Goal: Transaction & Acquisition: Subscribe to service/newsletter

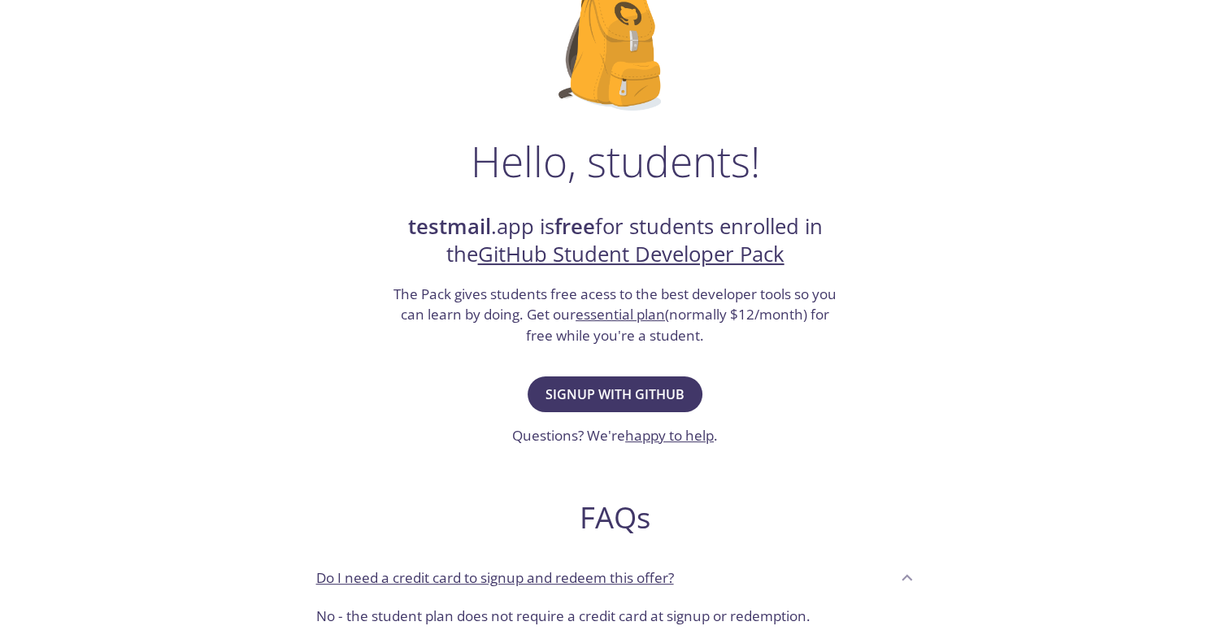
scroll to position [143, 0]
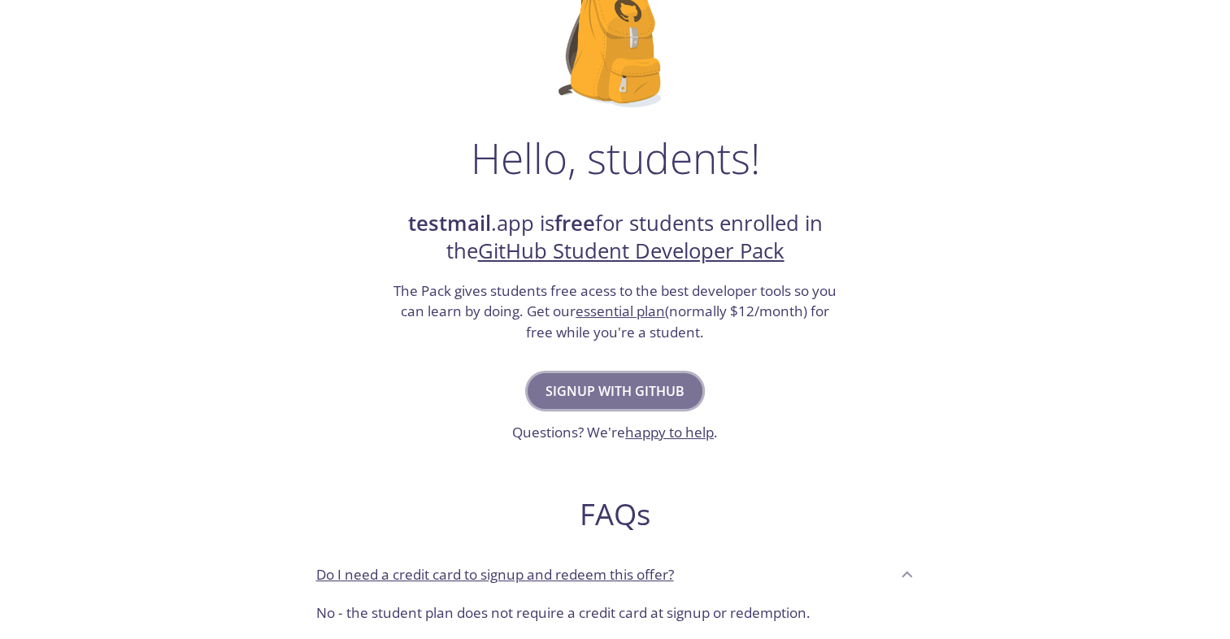
click at [616, 399] on span "Signup with GitHub" at bounding box center [615, 391] width 139 height 23
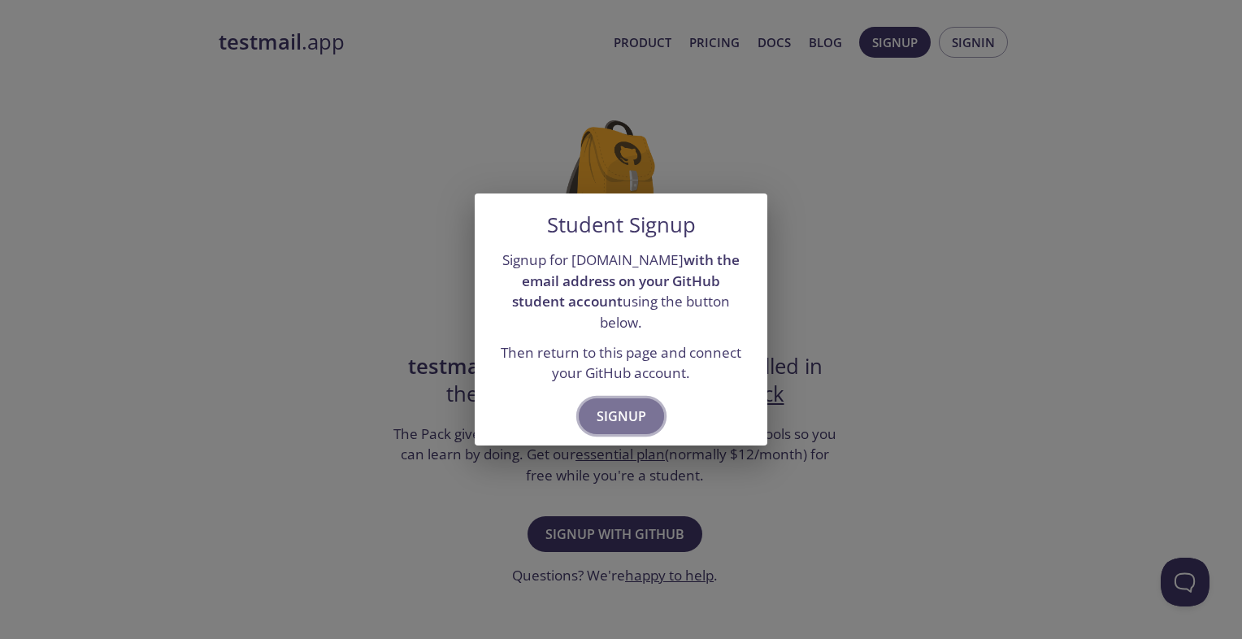
click at [616, 405] on span "Signup" at bounding box center [622, 416] width 50 height 23
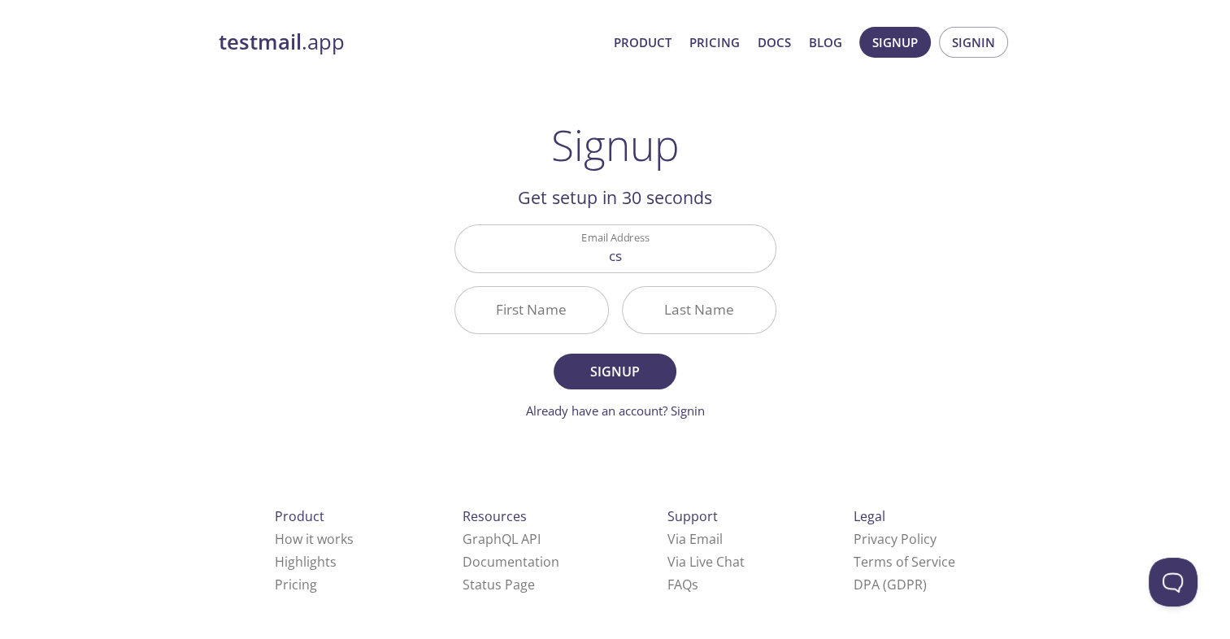
click at [910, 346] on div "testmail .app Product Pricing Docs Blog Signup Signin Signup Get setup in 30 se…" at bounding box center [615, 389] width 833 height 746
click at [639, 268] on input "cs" at bounding box center [615, 248] width 320 height 46
type input "[EMAIL_ADDRESS][DOMAIN_NAME]"
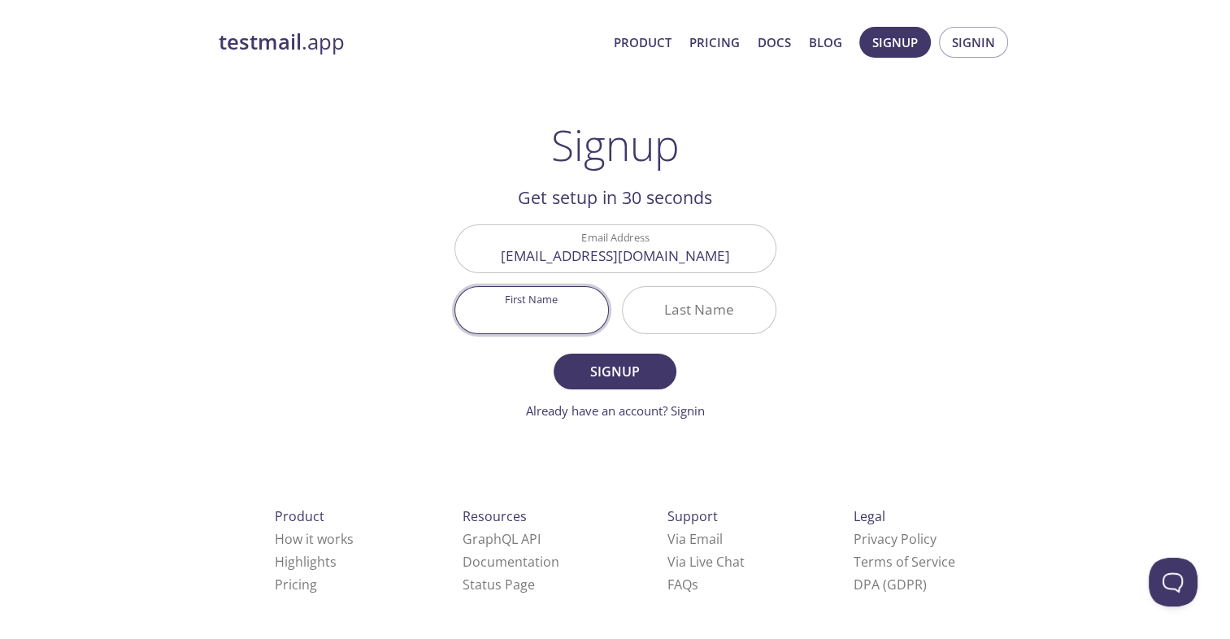
click at [557, 317] on input "First Name" at bounding box center [531, 310] width 153 height 46
type input "S"
type input "Alok"
type input "r"
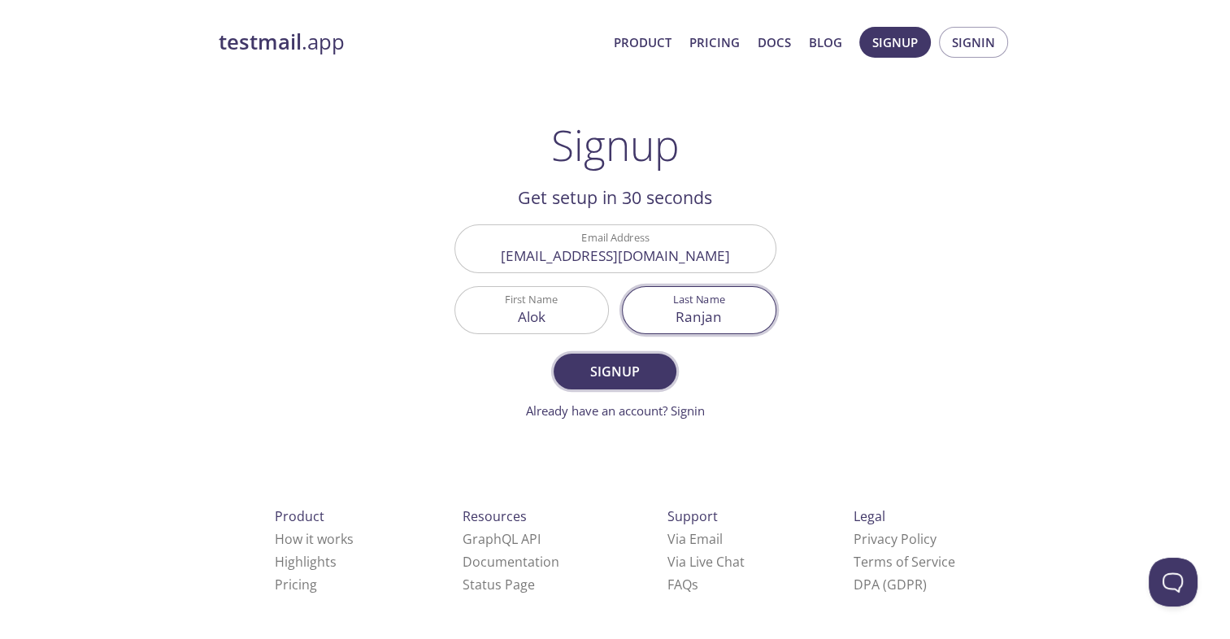
type input "Ranjan"
click at [595, 366] on span "Signup" at bounding box center [615, 371] width 86 height 23
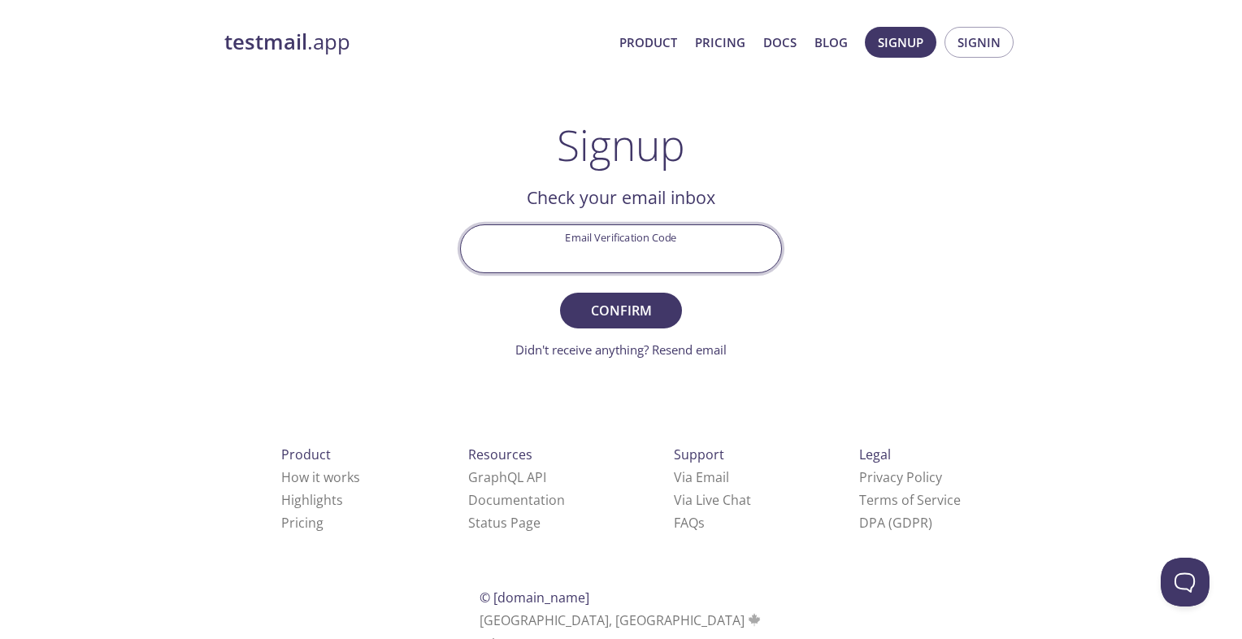
click at [664, 254] on input "Email Verification Code" at bounding box center [621, 248] width 320 height 46
type input "DW2DHCW"
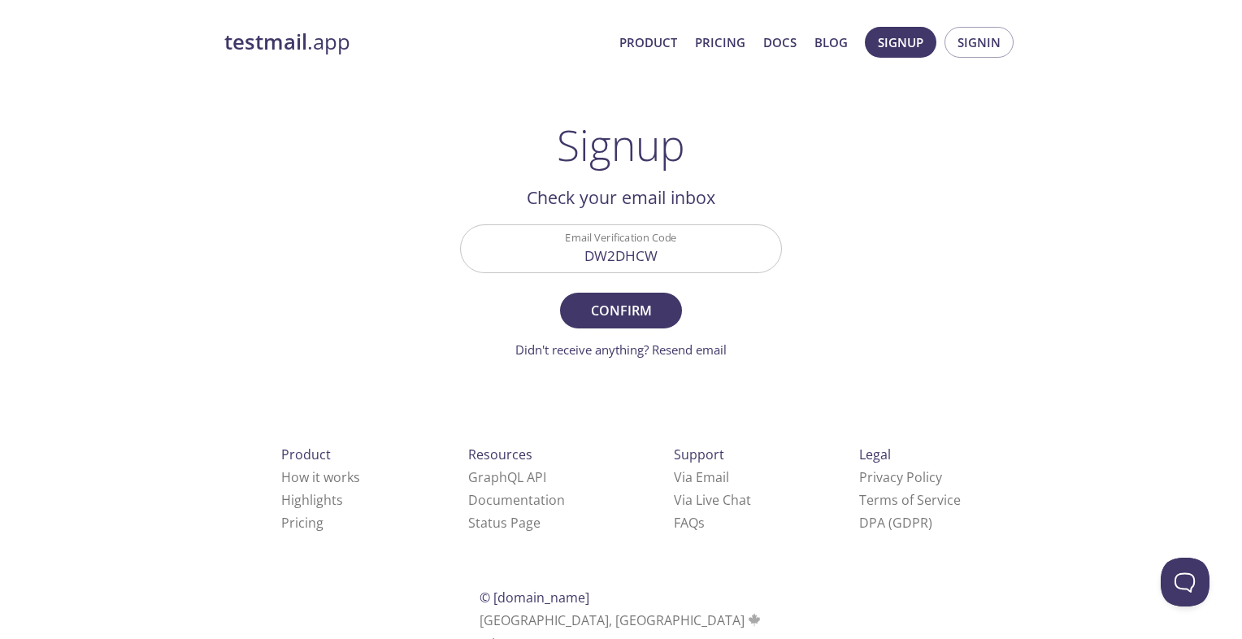
click at [618, 290] on form "Email Verification Code DW2DHCW Confirm Didn't receive anything? Resend email" at bounding box center [621, 291] width 322 height 134
click at [610, 299] on span "Confirm" at bounding box center [621, 310] width 86 height 23
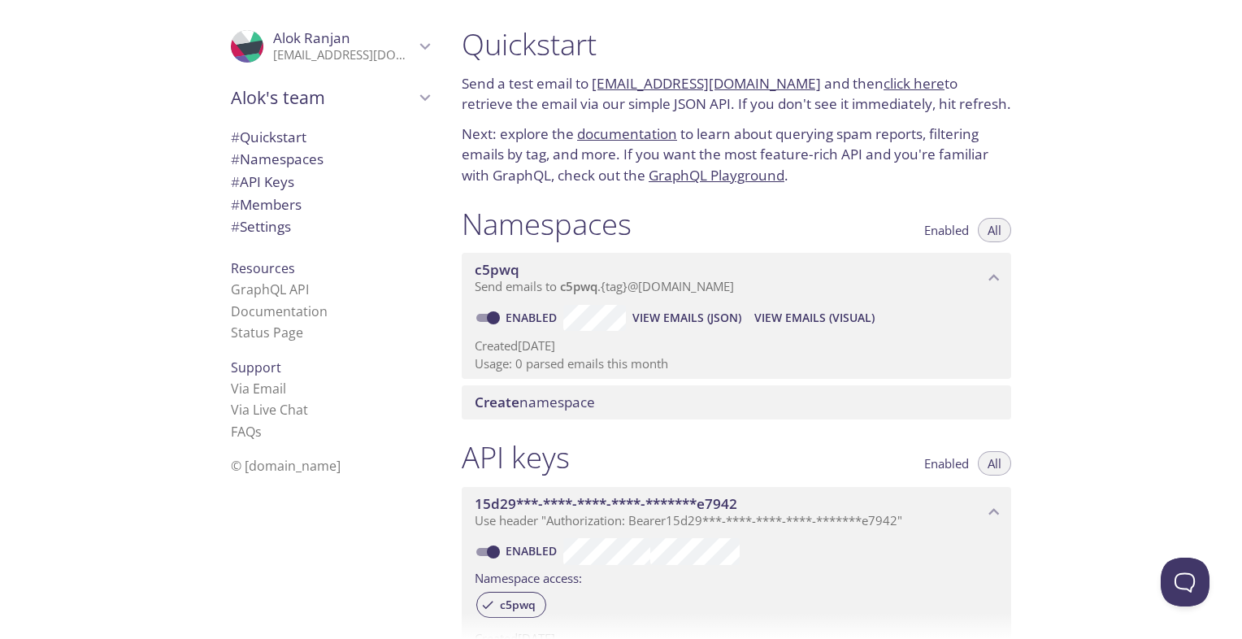
click at [1077, 324] on div "Quickstart Send a test email to [EMAIL_ADDRESS][DOMAIN_NAME] and then click her…" at bounding box center [846, 319] width 794 height 639
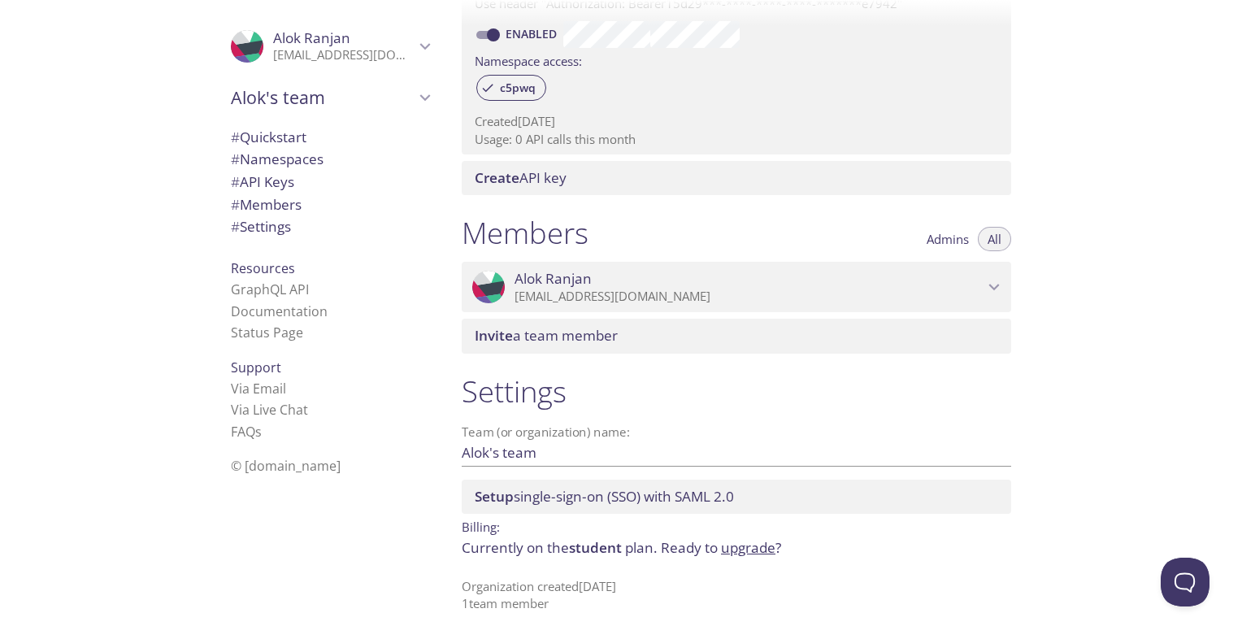
scroll to position [517, 0]
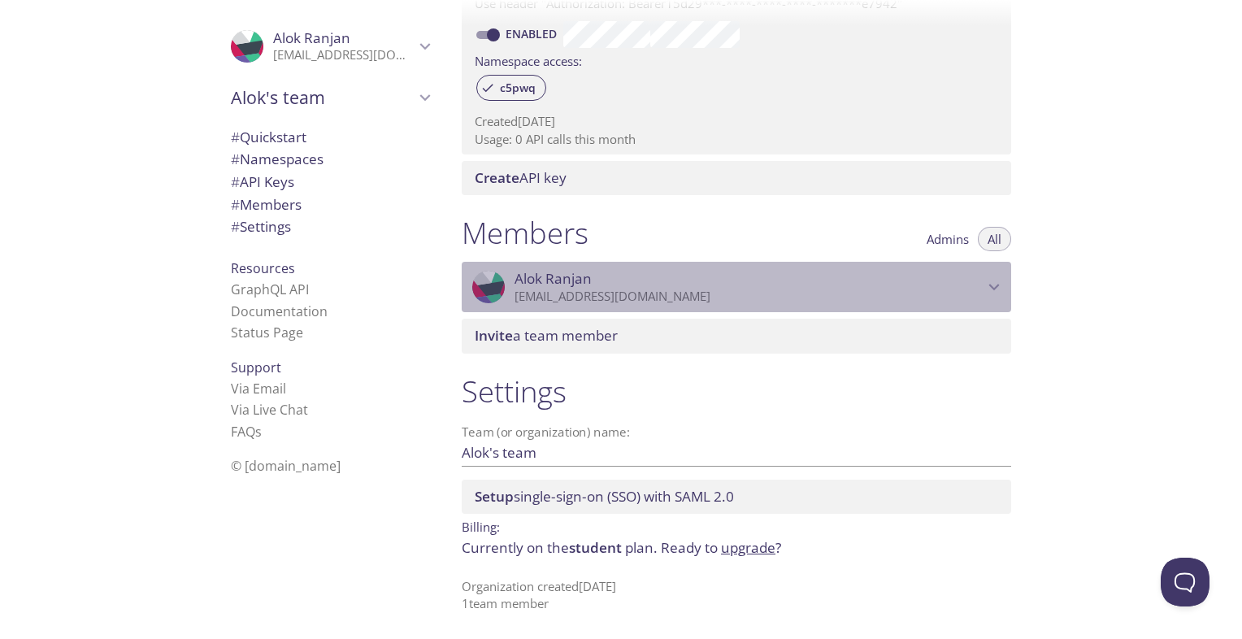
click at [994, 287] on icon "Alok Ranjan" at bounding box center [994, 286] width 21 height 21
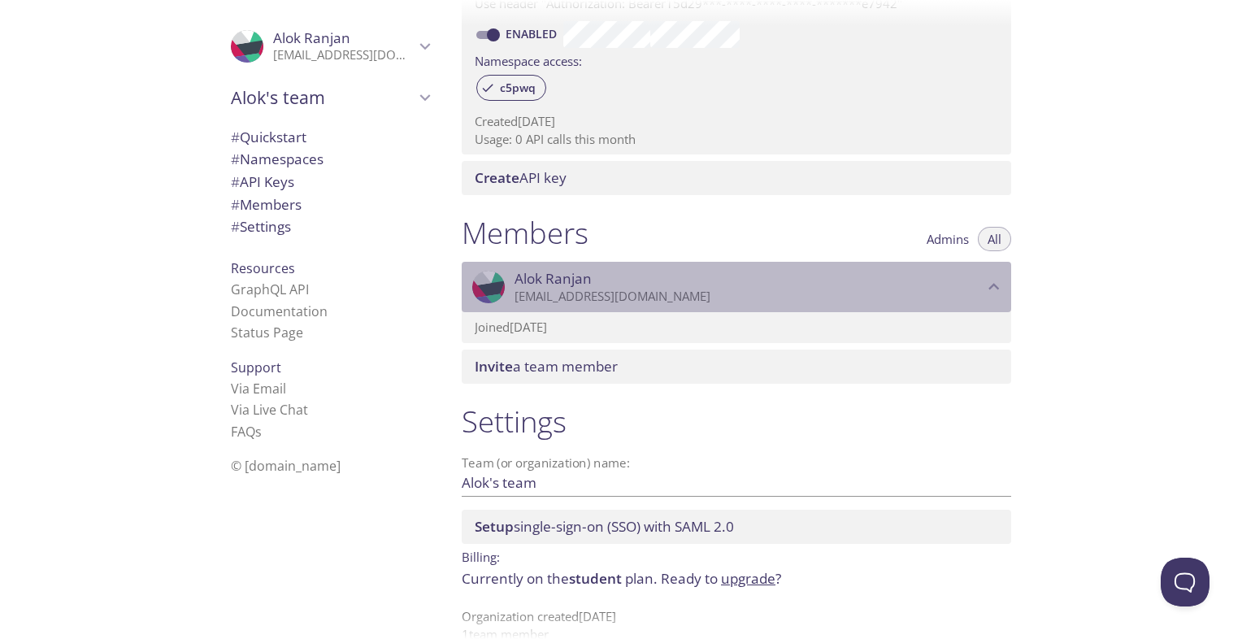
click at [994, 287] on icon "Alok Ranjan" at bounding box center [995, 287] width 11 height 7
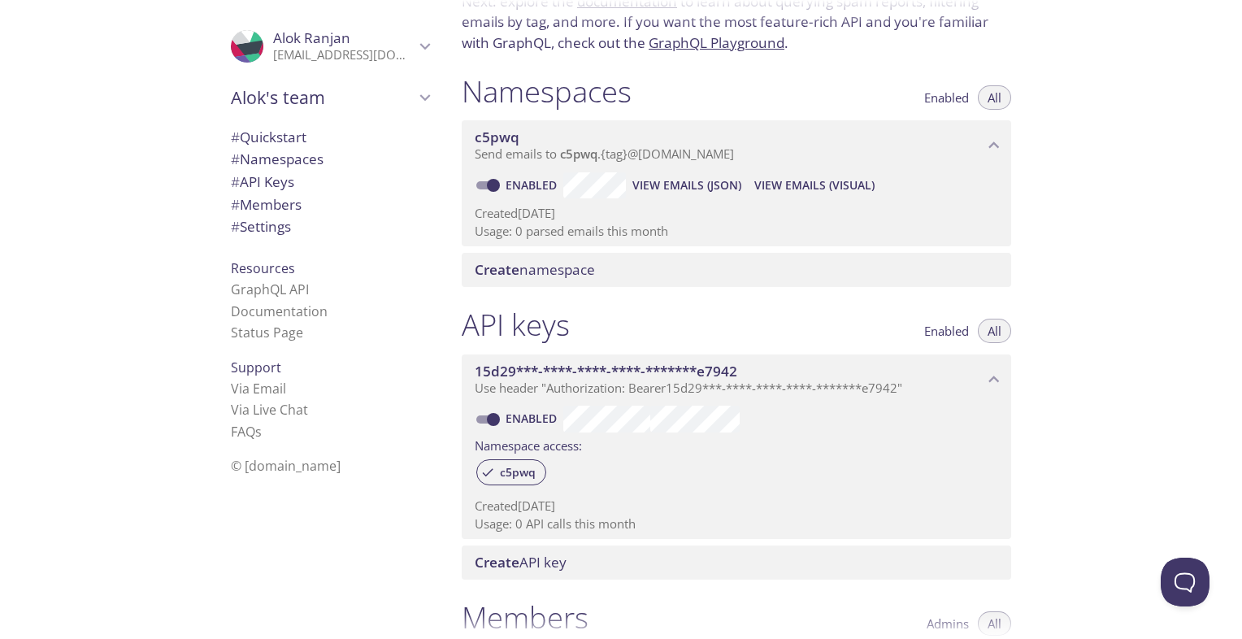
scroll to position [0, 0]
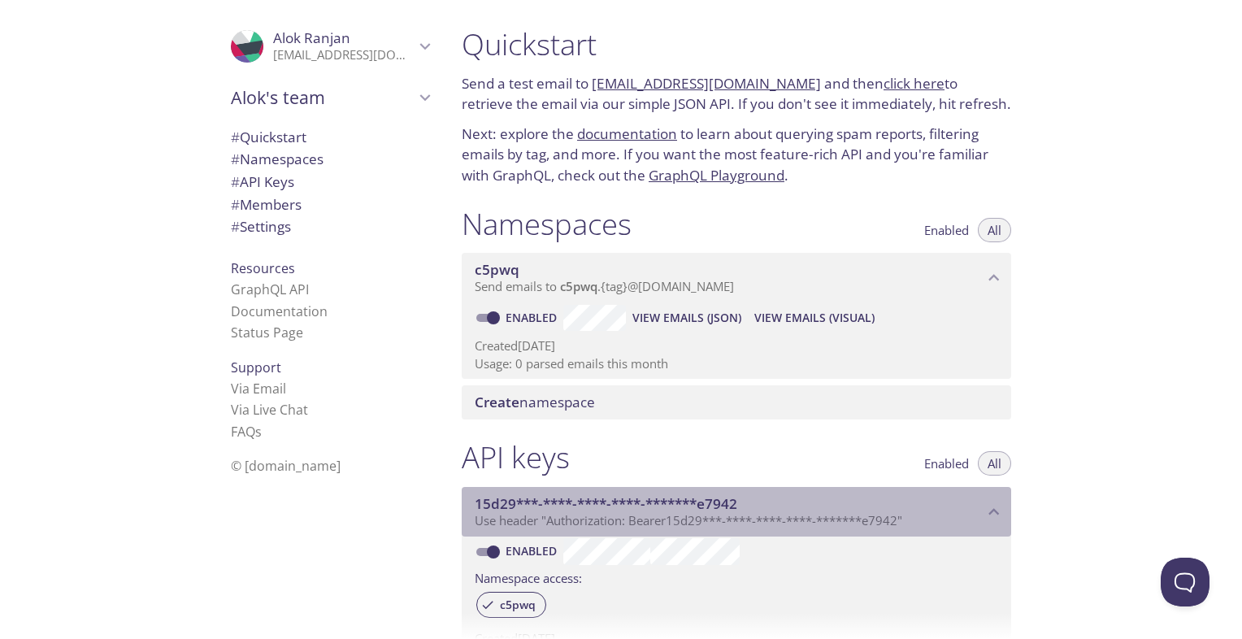
click at [852, 519] on span "Use header "Authorization: Bearer 15d29***-****-****-****-*******e7942 "" at bounding box center [689, 520] width 428 height 16
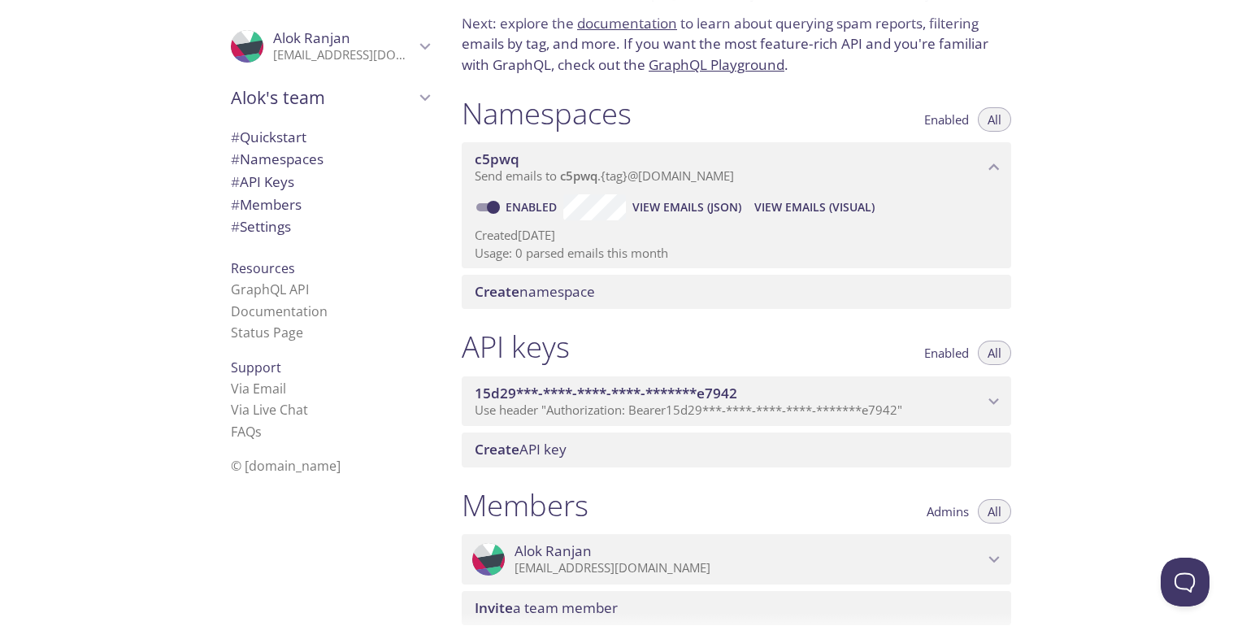
scroll to position [117, 0]
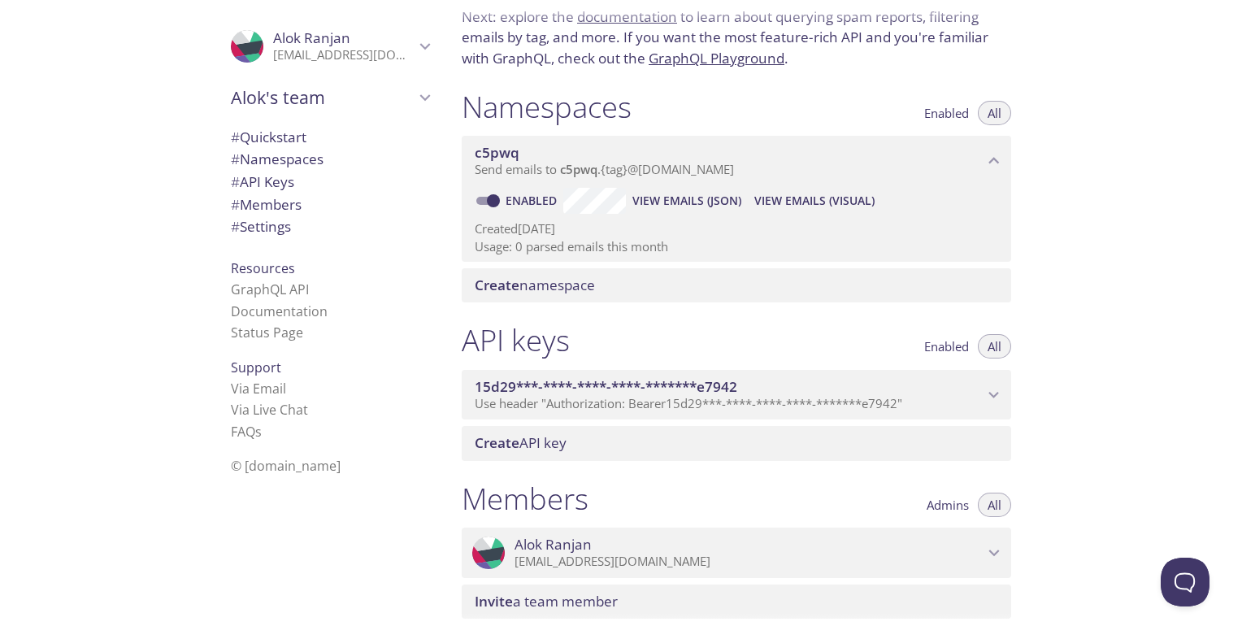
click at [862, 391] on span "15d29***-****-****-****-*******e7942" at bounding box center [729, 387] width 509 height 18
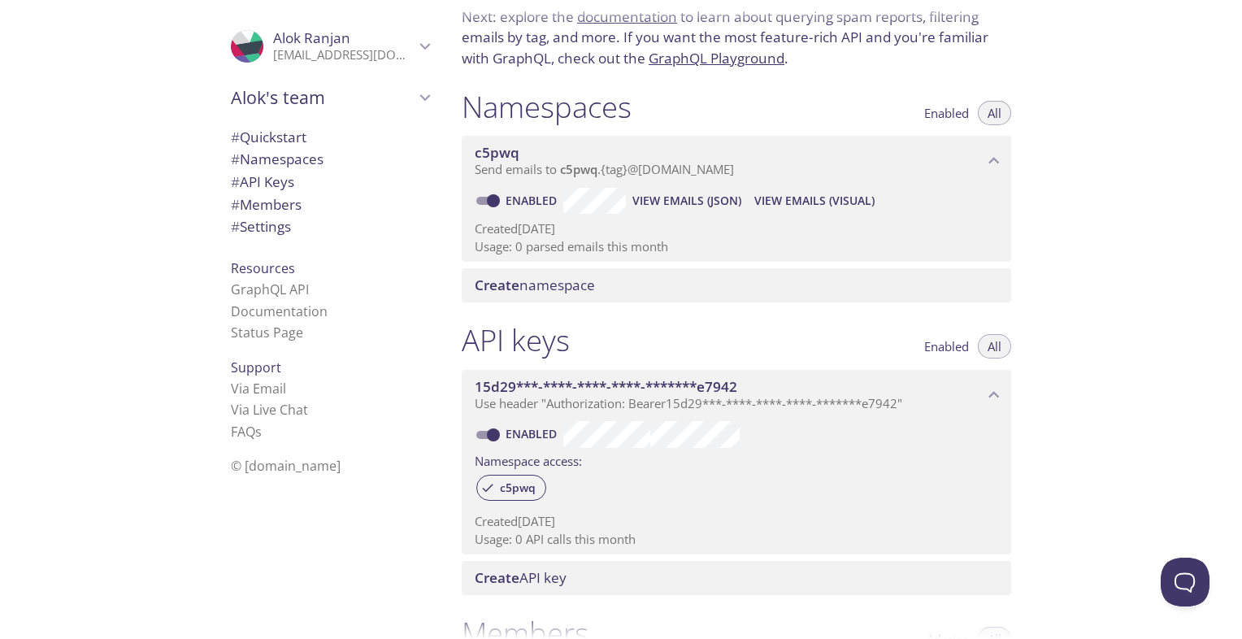
scroll to position [0, 0]
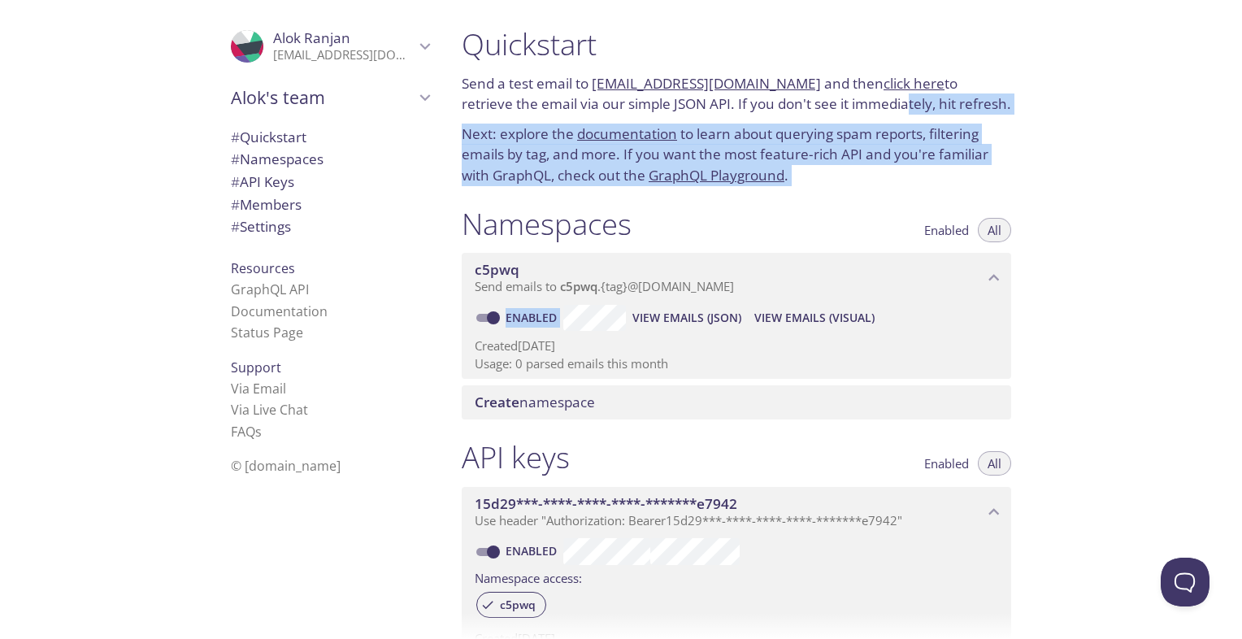
drag, startPoint x: 755, startPoint y: 426, endPoint x: 849, endPoint y: 107, distance: 332.4
click at [849, 107] on div "Quickstart Send a test email to c5pwq.test@inbox.testmail.app and then click he…" at bounding box center [743, 319] width 589 height 639
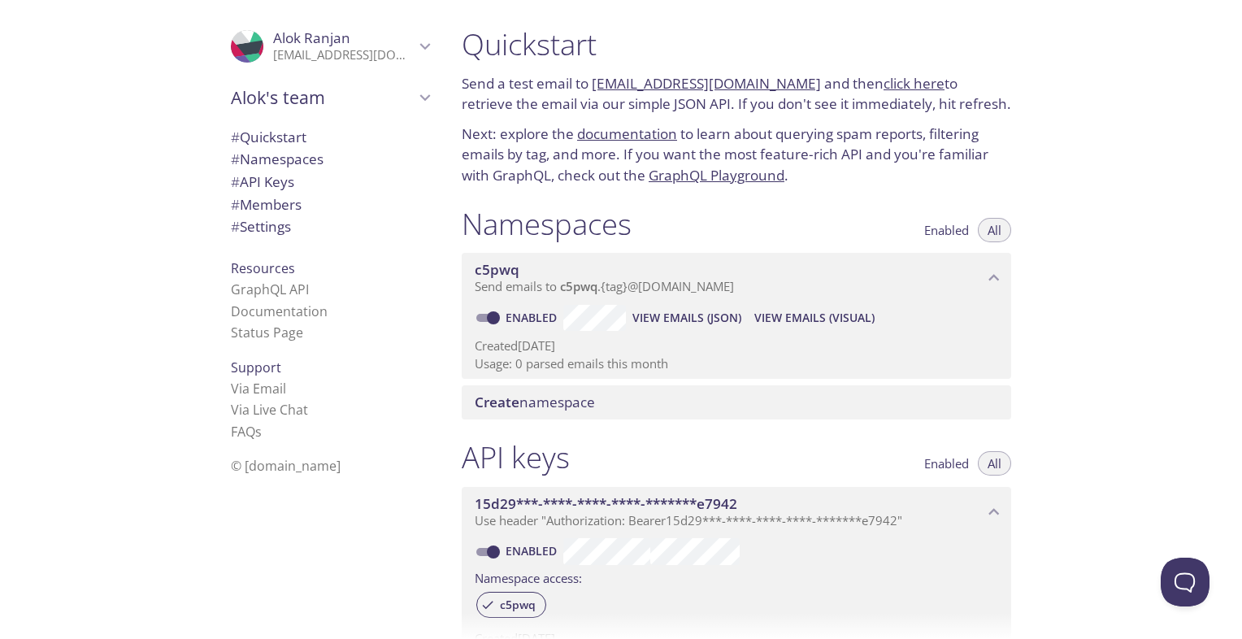
drag, startPoint x: 849, startPoint y: 107, endPoint x: 1036, endPoint y: 78, distance: 189.3
click at [1036, 78] on div "Quickstart Send a test email to c5pwq.test@inbox.testmail.app and then click he…" at bounding box center [743, 319] width 589 height 639
